Goal: Information Seeking & Learning: Learn about a topic

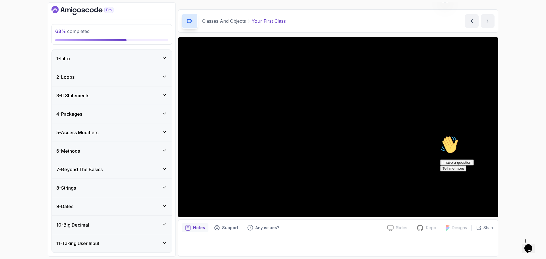
click at [440, 136] on icon "Chat attention grabber" at bounding box center [440, 136] width 0 height 0
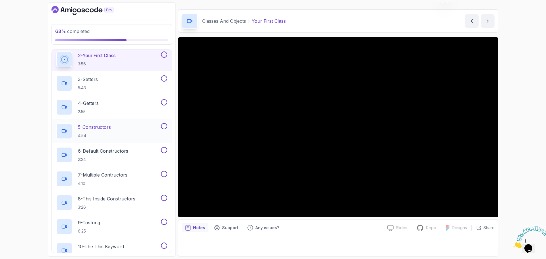
scroll to position [256, 0]
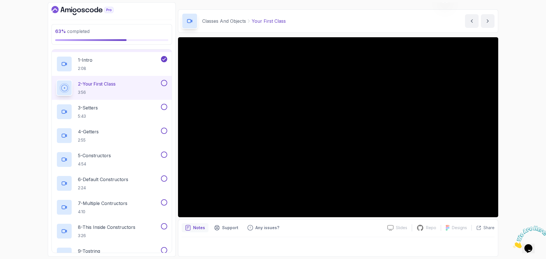
click at [87, 9] on icon "Dashboard" at bounding box center [87, 11] width 4 height 4
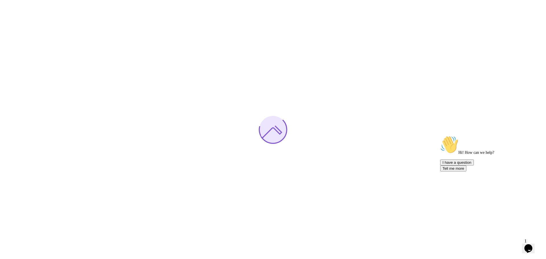
drag, startPoint x: 531, startPoint y: 175, endPoint x: 969, endPoint y: 308, distance: 457.6
click at [440, 136] on icon "Chat attention grabber" at bounding box center [440, 136] width 0 height 0
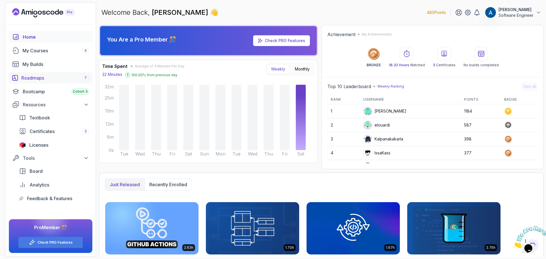
click at [70, 77] on div "Roadmaps 7" at bounding box center [55, 77] width 68 height 7
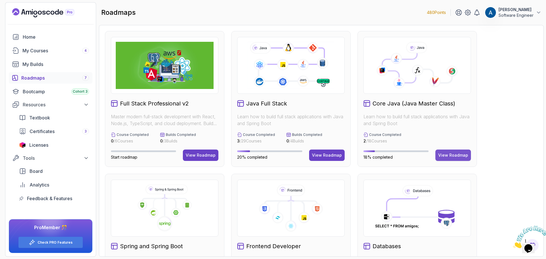
click at [455, 155] on div "View Roadmap" at bounding box center [453, 155] width 30 height 6
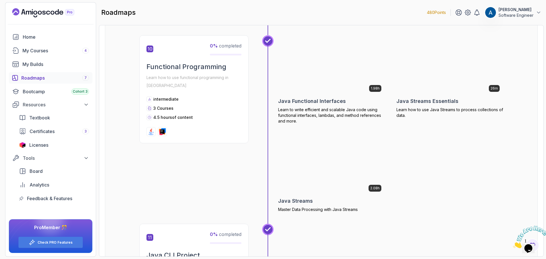
scroll to position [1279, 0]
